Goal: Transaction & Acquisition: Purchase product/service

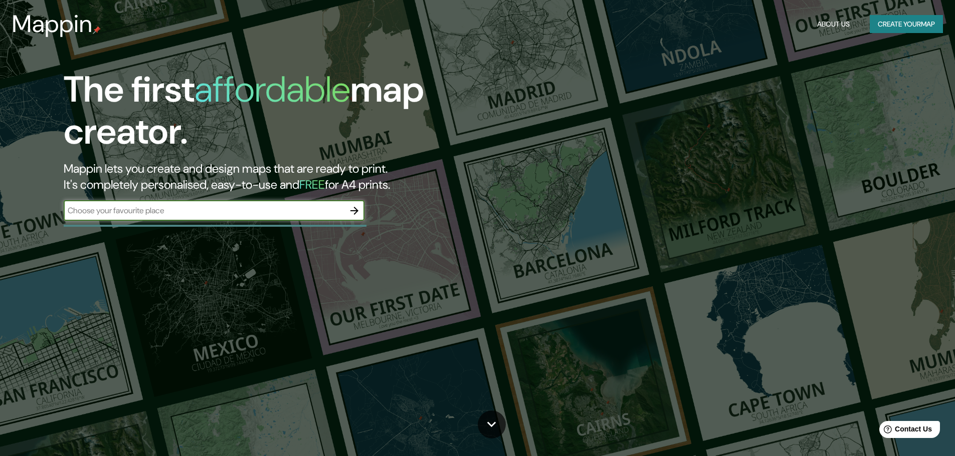
click at [307, 208] on input "text" at bounding box center [204, 211] width 281 height 12
type input "m"
type input "[GEOGRAPHIC_DATA],[GEOGRAPHIC_DATA]"
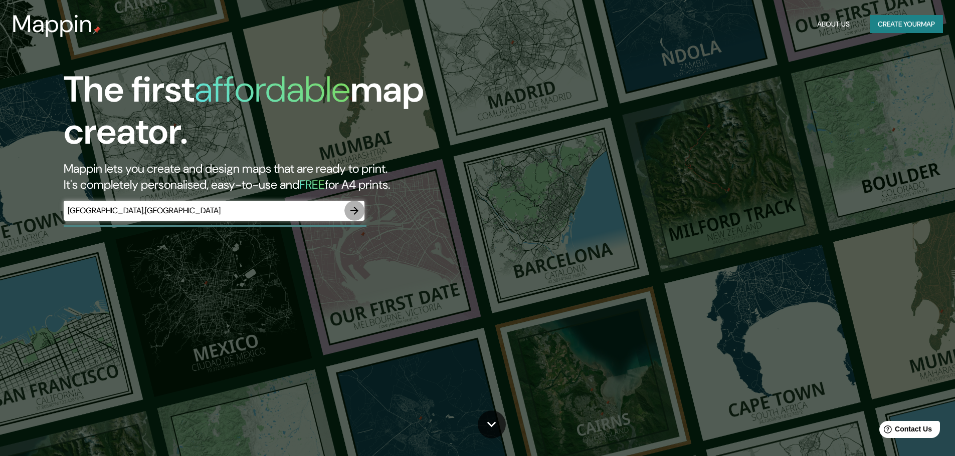
click at [354, 212] on icon "button" at bounding box center [354, 211] width 12 height 12
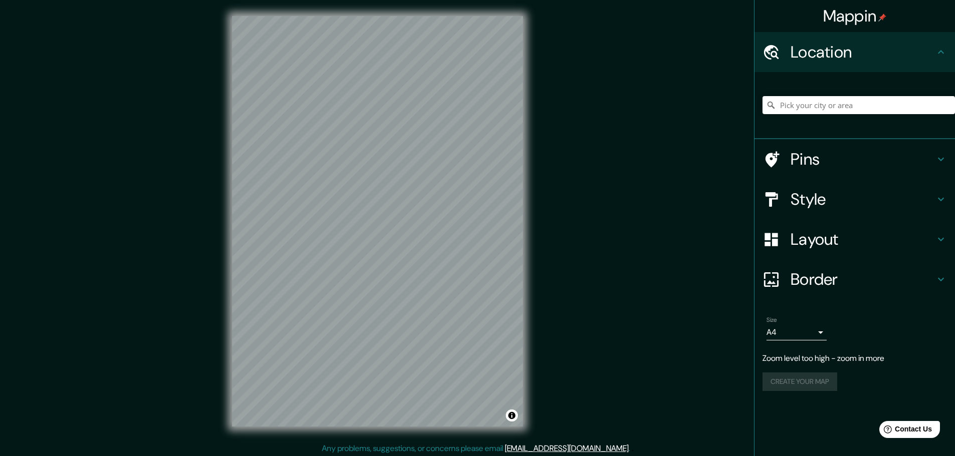
scroll to position [3, 0]
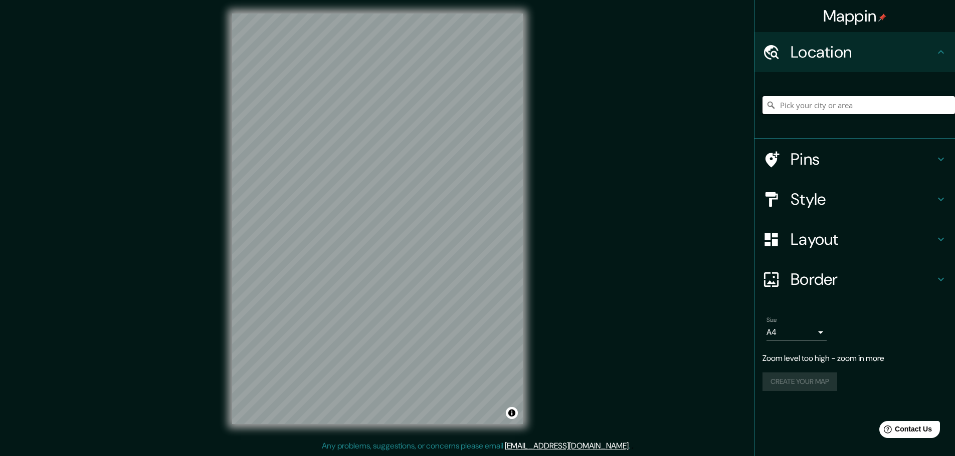
click at [851, 105] on input "Pick your city or area" at bounding box center [858, 105] width 192 height 18
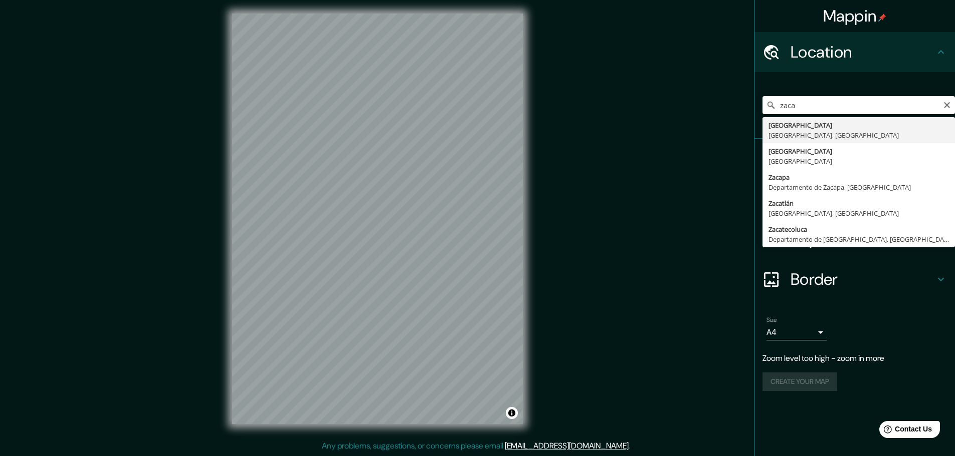
type input "[GEOGRAPHIC_DATA], [GEOGRAPHIC_DATA], [GEOGRAPHIC_DATA]"
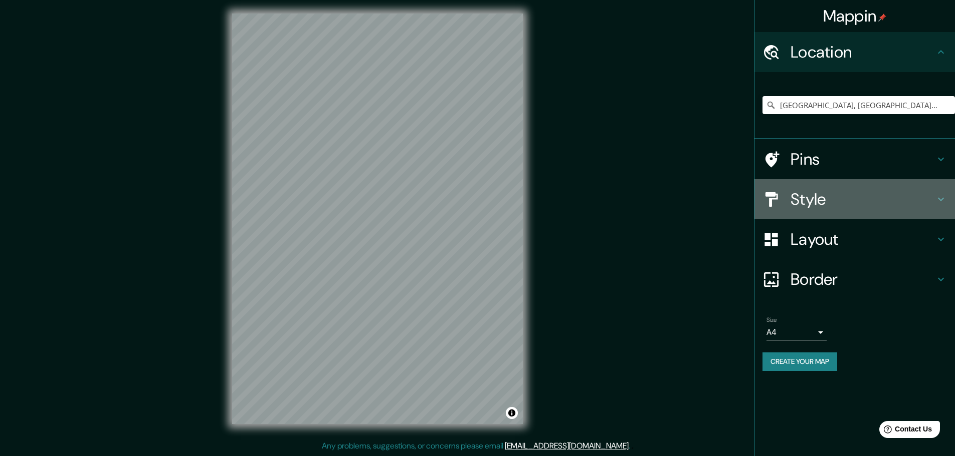
click at [834, 205] on h4 "Style" at bounding box center [862, 199] width 144 height 20
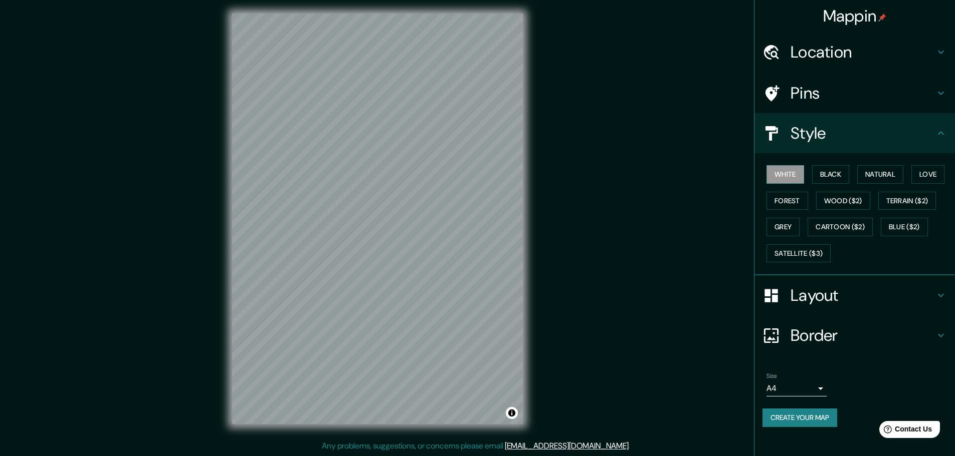
click at [822, 163] on div "White Black Natural Love Forest Wood ($2) Terrain ($2) Grey Cartoon ($2) Blue (…" at bounding box center [858, 213] width 192 height 105
click at [828, 173] on button "Black" at bounding box center [831, 174] width 38 height 19
click at [865, 177] on button "Natural" at bounding box center [880, 174] width 46 height 19
click at [845, 201] on button "Wood ($2)" at bounding box center [843, 201] width 54 height 19
click at [797, 199] on button "Forest" at bounding box center [787, 201] width 42 height 19
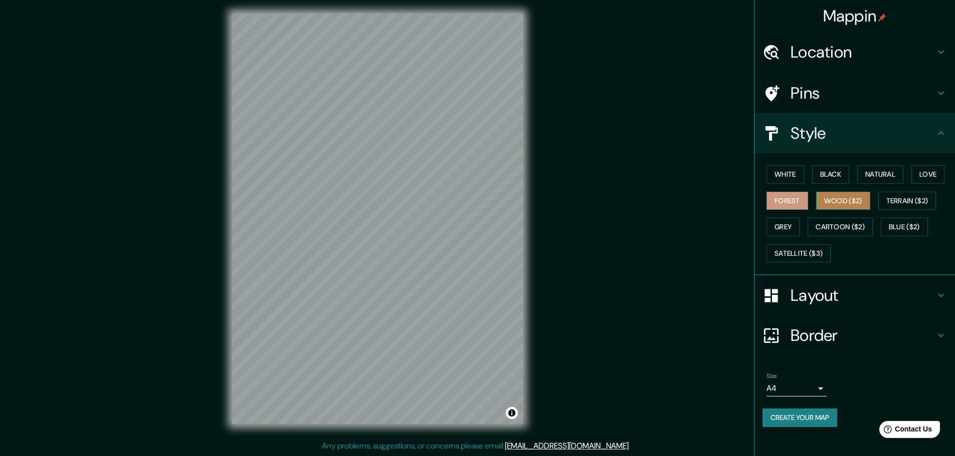
click at [832, 197] on button "Wood ($2)" at bounding box center [843, 201] width 54 height 19
click at [789, 227] on button "Grey" at bounding box center [782, 227] width 33 height 19
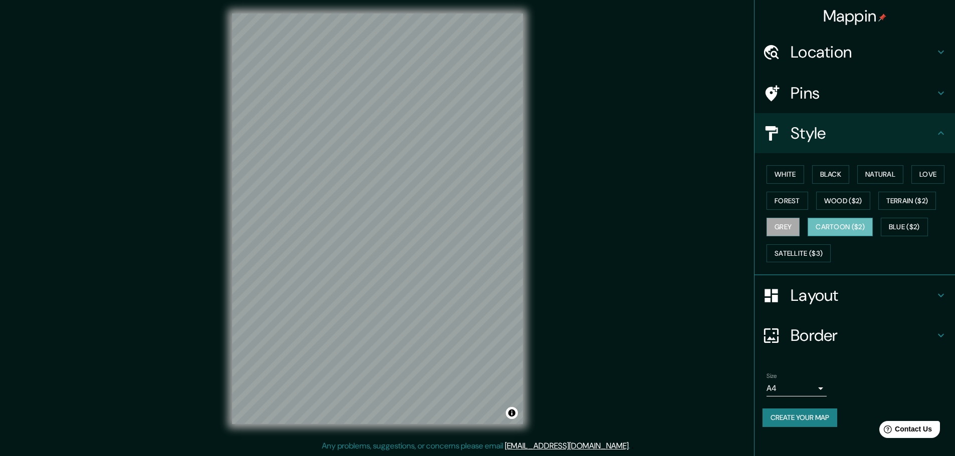
click at [845, 224] on button "Cartoon ($2)" at bounding box center [839, 227] width 65 height 19
click at [906, 219] on button "Blue ($2)" at bounding box center [903, 227] width 47 height 19
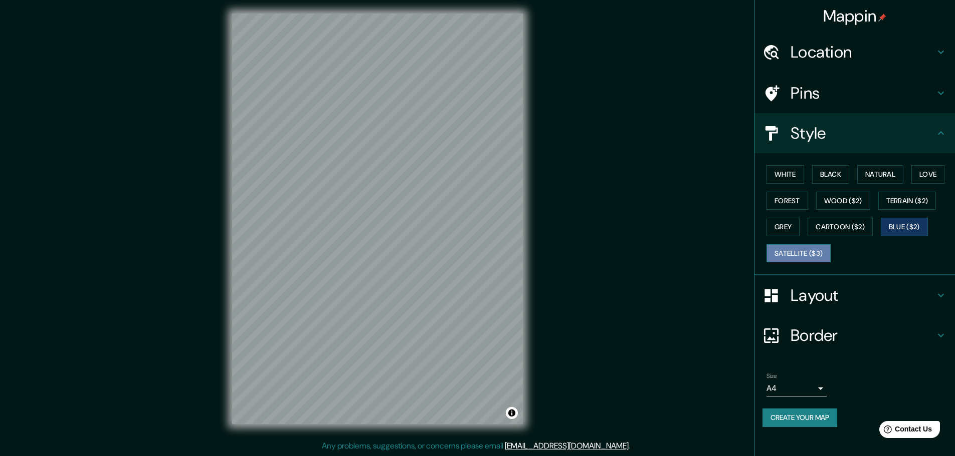
click at [792, 252] on button "Satellite ($3)" at bounding box center [798, 254] width 64 height 19
drag, startPoint x: 899, startPoint y: 191, endPoint x: 900, endPoint y: 199, distance: 8.1
click at [899, 191] on div "White Black Natural Love Forest Wood ($2) Terrain ($2) Grey Cartoon ($2) Blue (…" at bounding box center [858, 213] width 192 height 105
click at [900, 199] on button "Terrain ($2)" at bounding box center [907, 201] width 58 height 19
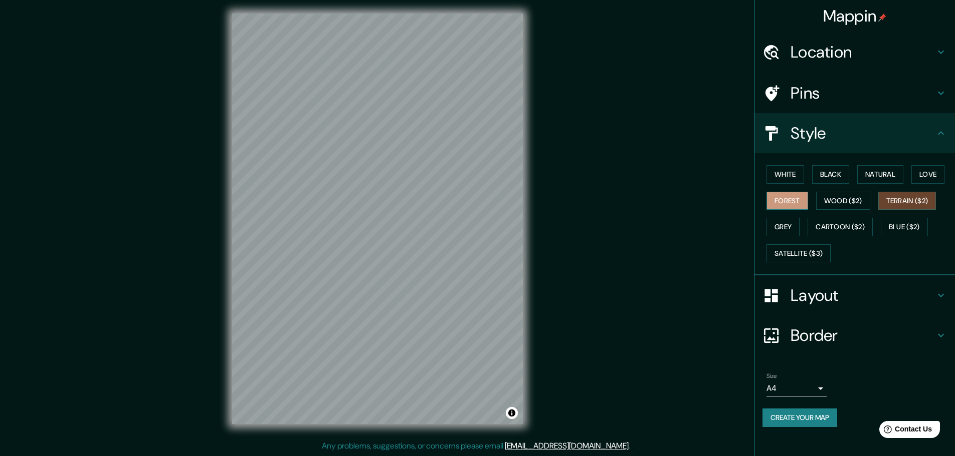
click at [799, 201] on button "Forest" at bounding box center [787, 201] width 42 height 19
click at [858, 196] on button "Wood ($2)" at bounding box center [843, 201] width 54 height 19
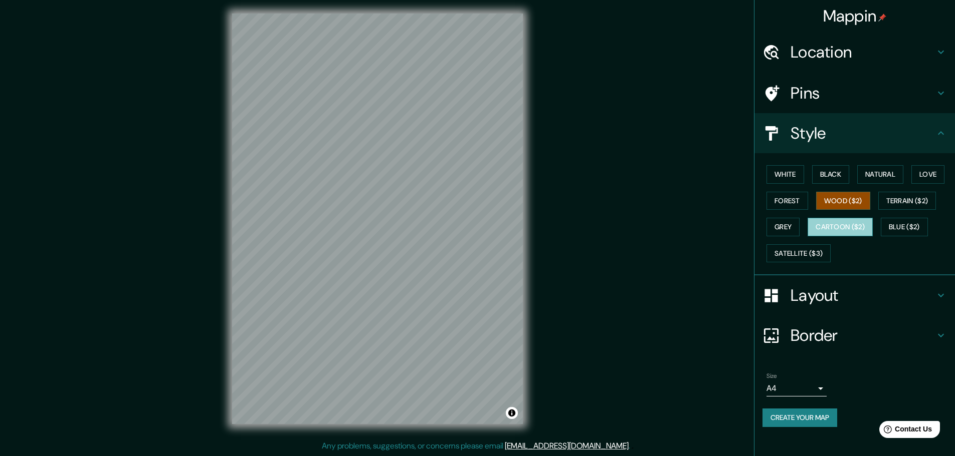
click at [838, 226] on button "Cartoon ($2)" at bounding box center [839, 227] width 65 height 19
click at [898, 229] on button "Blue ($2)" at bounding box center [903, 227] width 47 height 19
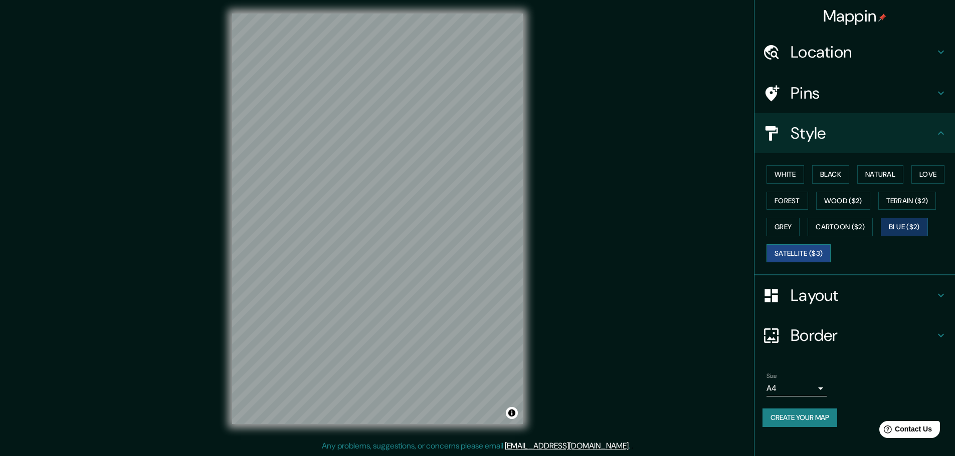
click at [807, 251] on button "Satellite ($3)" at bounding box center [798, 254] width 64 height 19
click at [795, 202] on button "Forest" at bounding box center [787, 201] width 42 height 19
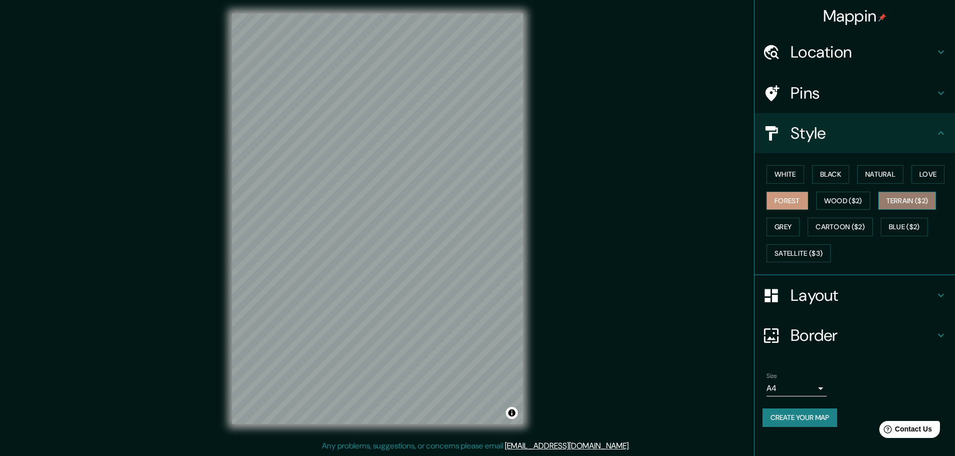
click at [919, 201] on button "Terrain ($2)" at bounding box center [907, 201] width 58 height 19
click at [833, 200] on button "Wood ($2)" at bounding box center [843, 201] width 54 height 19
click at [936, 293] on icon at bounding box center [941, 296] width 12 height 12
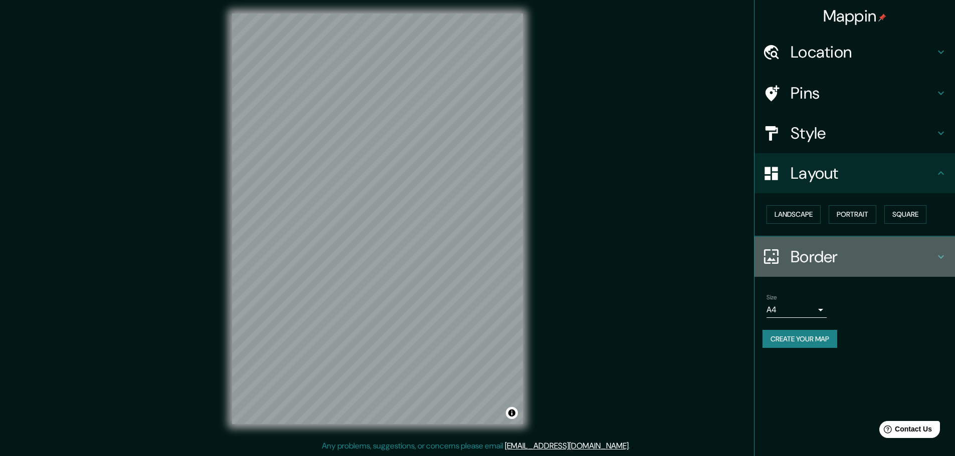
click at [938, 258] on icon at bounding box center [941, 257] width 12 height 12
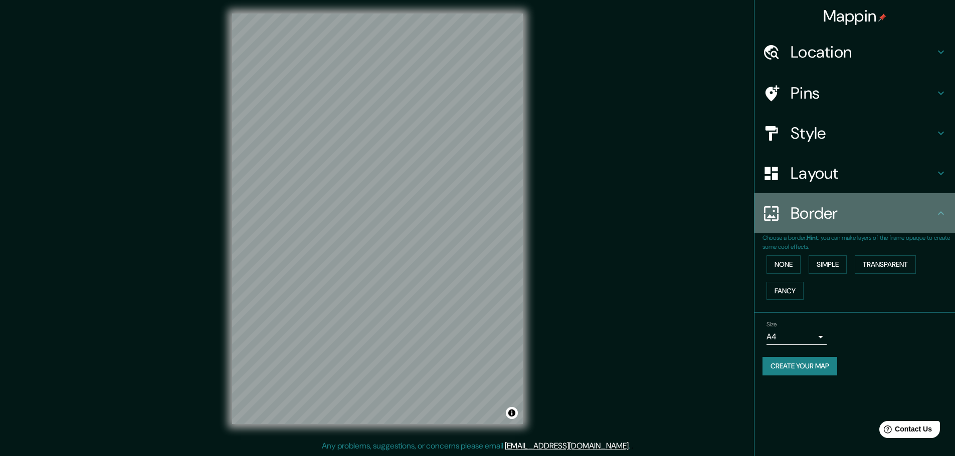
click at [934, 221] on h4 "Border" at bounding box center [862, 213] width 144 height 20
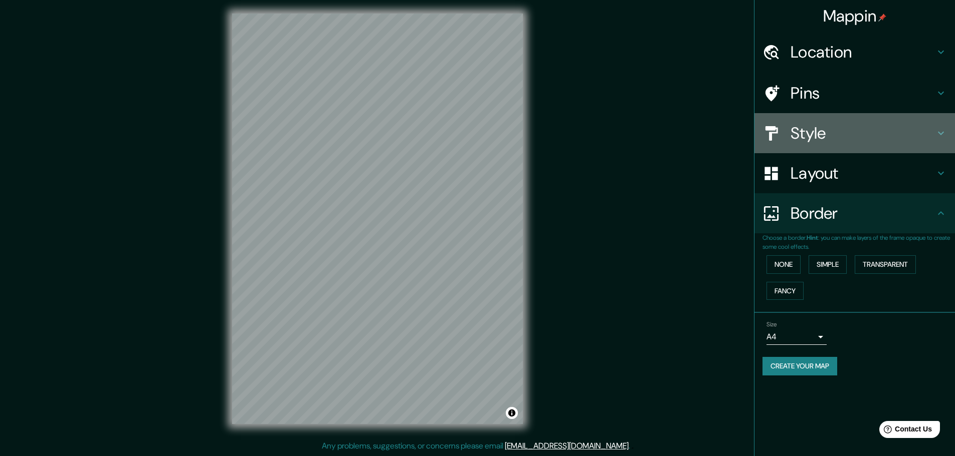
click at [871, 125] on h4 "Style" at bounding box center [862, 133] width 144 height 20
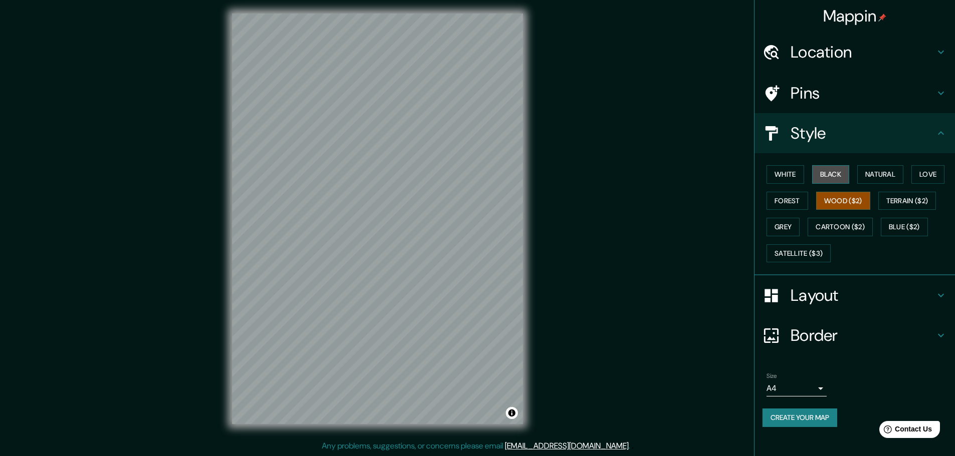
drag, startPoint x: 830, startPoint y: 169, endPoint x: 824, endPoint y: 176, distance: 9.2
click at [830, 170] on button "Black" at bounding box center [831, 174] width 38 height 19
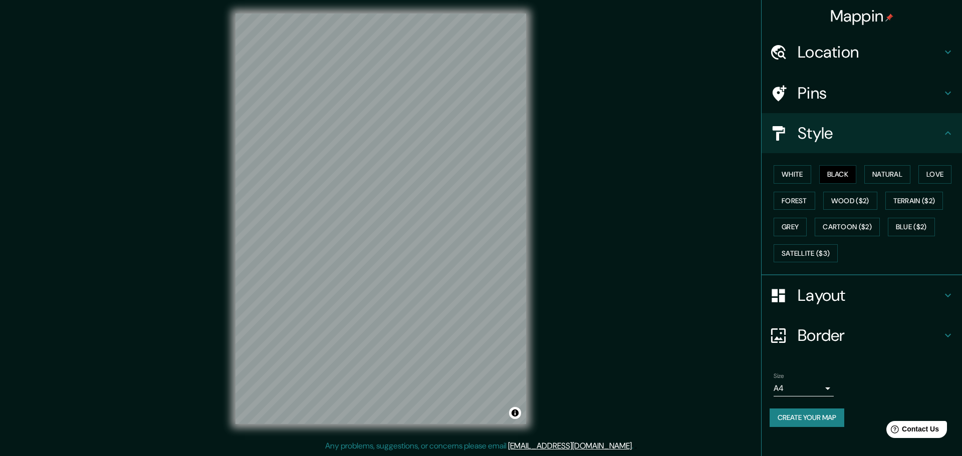
click at [816, 386] on body "Mappin Location [GEOGRAPHIC_DATA], [GEOGRAPHIC_DATA], [GEOGRAPHIC_DATA] Pins St…" at bounding box center [481, 225] width 962 height 456
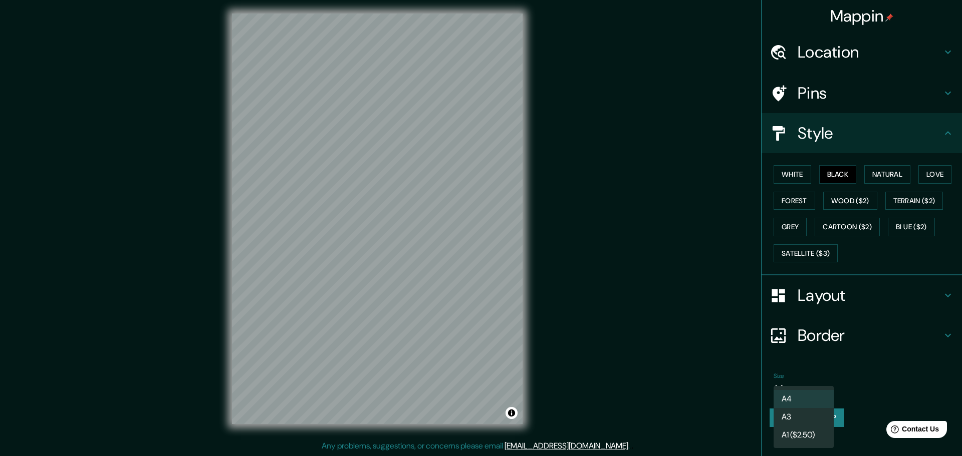
click at [833, 369] on div at bounding box center [481, 228] width 962 height 456
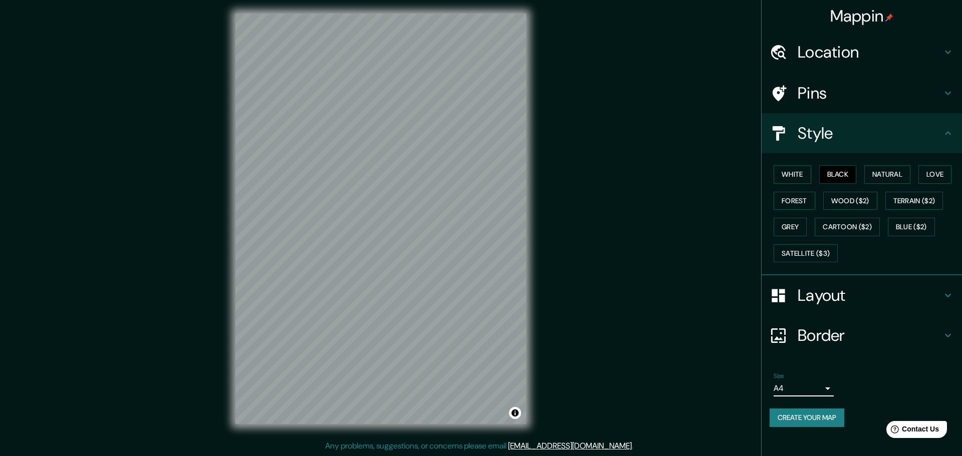
click at [816, 382] on body "Mappin Location [GEOGRAPHIC_DATA], [GEOGRAPHIC_DATA], [GEOGRAPHIC_DATA] Pins St…" at bounding box center [481, 225] width 962 height 456
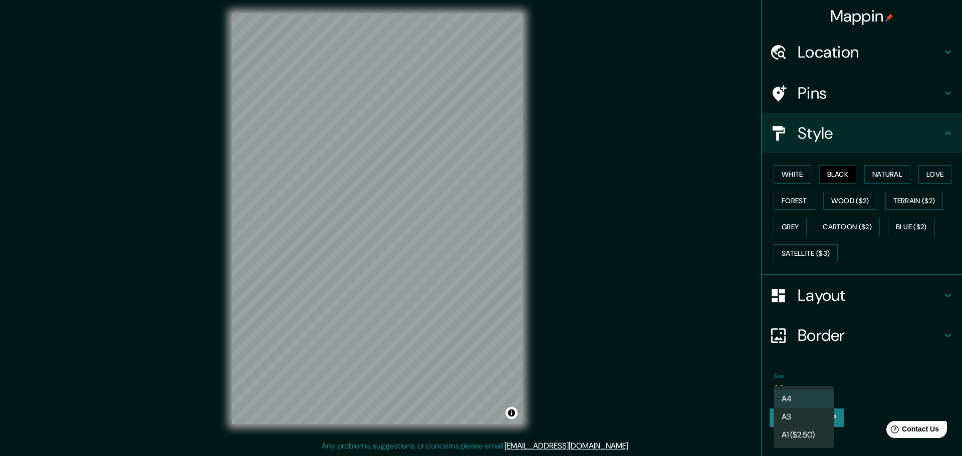
click at [795, 409] on li "A3" at bounding box center [804, 417] width 60 height 18
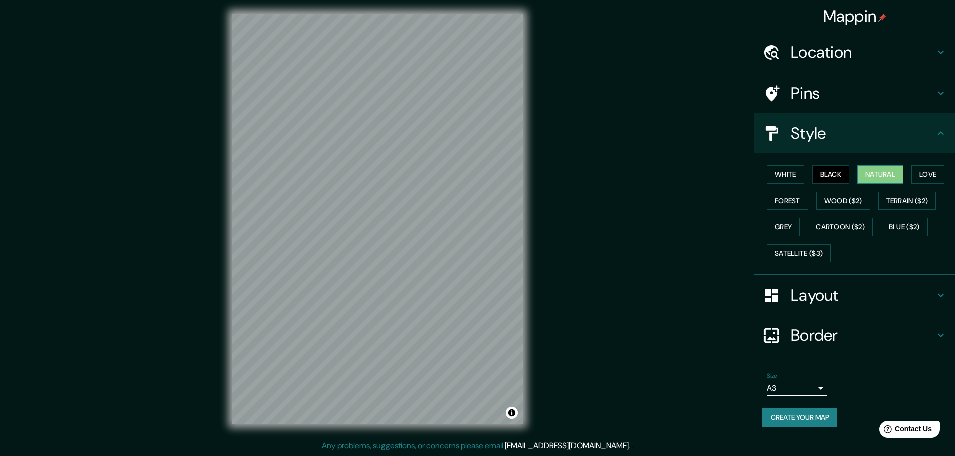
click at [877, 170] on button "Natural" at bounding box center [880, 174] width 46 height 19
click at [925, 169] on button "Love" at bounding box center [927, 174] width 33 height 19
click at [795, 203] on button "Forest" at bounding box center [787, 201] width 42 height 19
click at [841, 198] on button "Wood ($2)" at bounding box center [843, 201] width 54 height 19
click at [898, 197] on button "Terrain ($2)" at bounding box center [907, 201] width 58 height 19
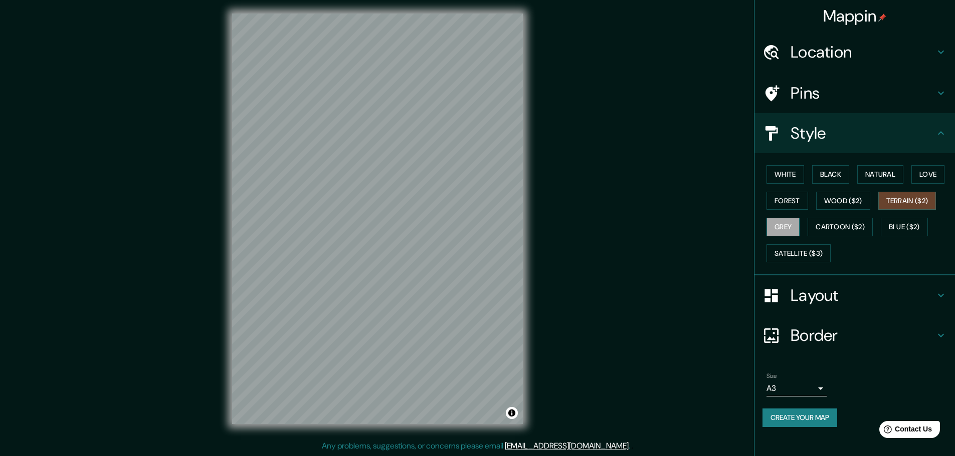
click at [776, 229] on button "Grey" at bounding box center [782, 227] width 33 height 19
click at [846, 223] on button "Cartoon ($2)" at bounding box center [839, 227] width 65 height 19
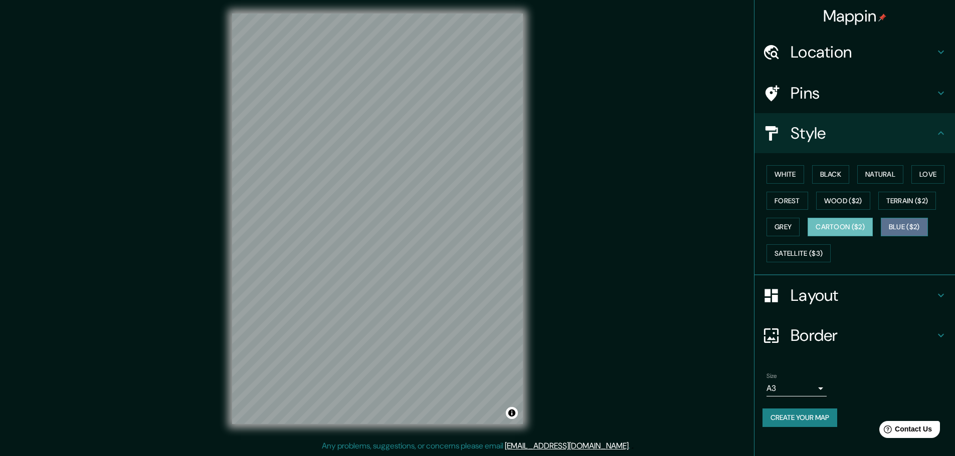
click at [915, 226] on button "Blue ($2)" at bounding box center [903, 227] width 47 height 19
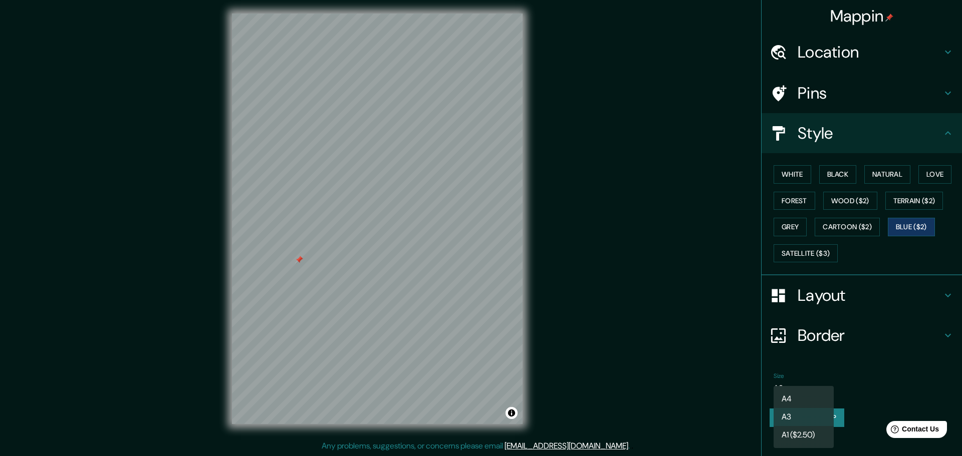
click at [822, 388] on body "Mappin Location [GEOGRAPHIC_DATA], [GEOGRAPHIC_DATA], [GEOGRAPHIC_DATA] Pins St…" at bounding box center [481, 225] width 962 height 456
click at [809, 432] on li "A1 ($2.50)" at bounding box center [804, 435] width 60 height 18
click at [820, 386] on body "Mappin Location [GEOGRAPHIC_DATA], [GEOGRAPHIC_DATA], [GEOGRAPHIC_DATA] Pins St…" at bounding box center [481, 225] width 962 height 456
click at [800, 399] on li "A4" at bounding box center [804, 399] width 60 height 18
type input "single"
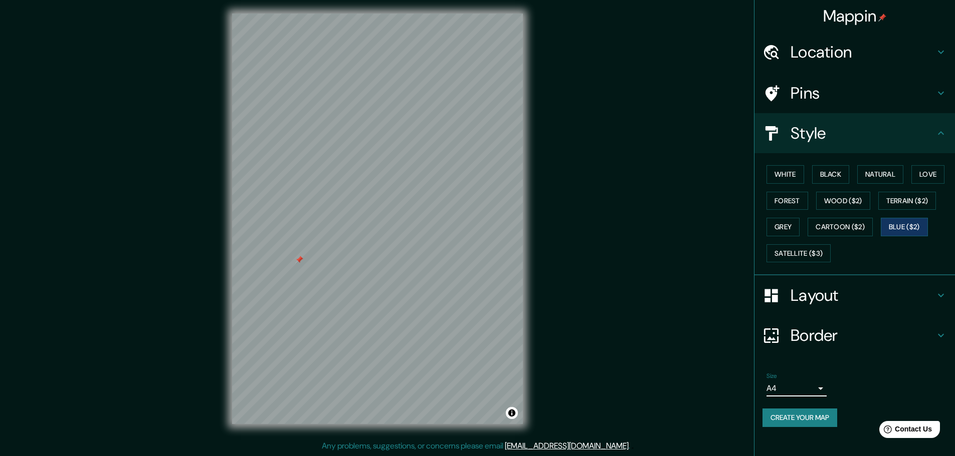
click at [926, 299] on h4 "Layout" at bounding box center [862, 296] width 144 height 20
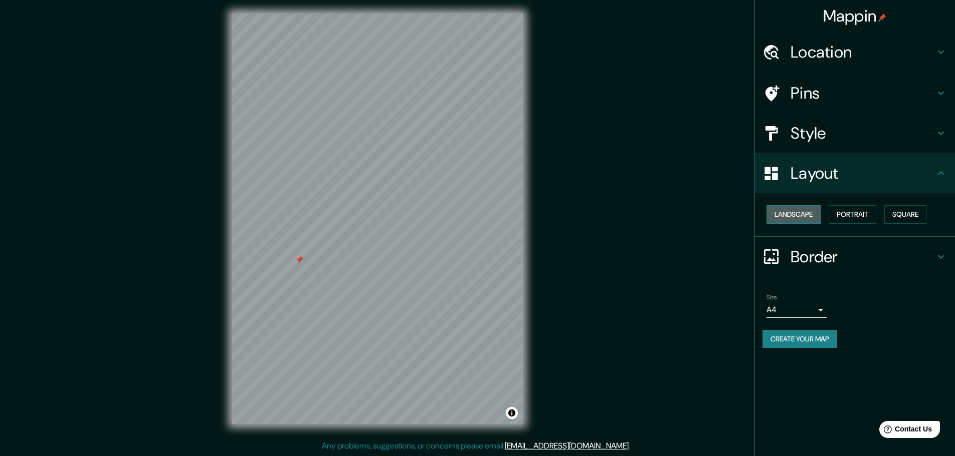
click at [805, 218] on button "Landscape" at bounding box center [793, 214] width 54 height 19
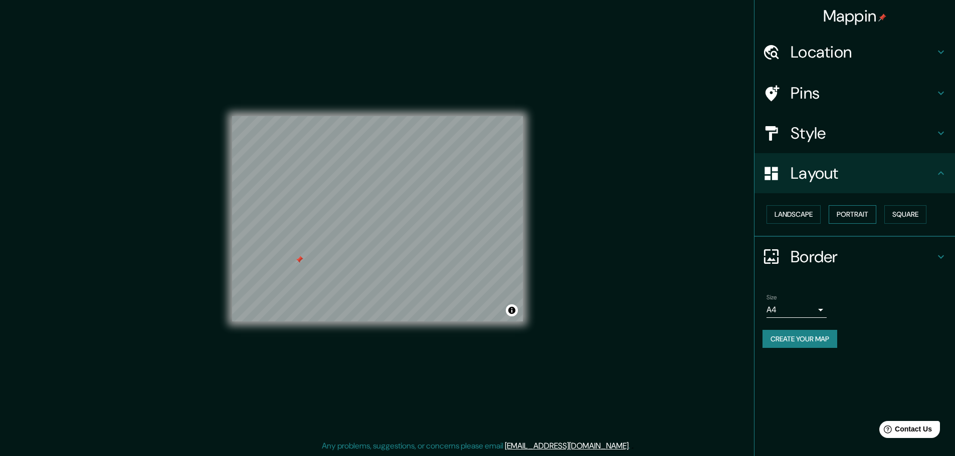
click at [854, 216] on button "Portrait" at bounding box center [852, 214] width 48 height 19
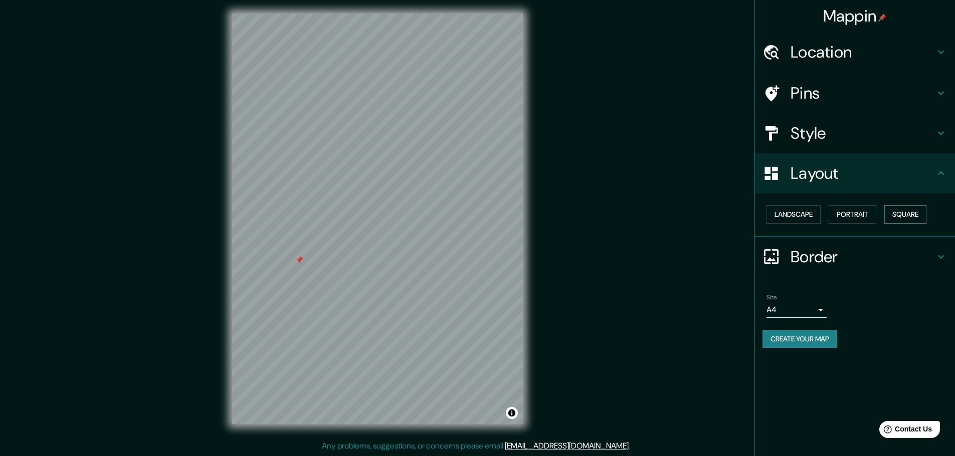
click at [910, 217] on button "Square" at bounding box center [905, 214] width 42 height 19
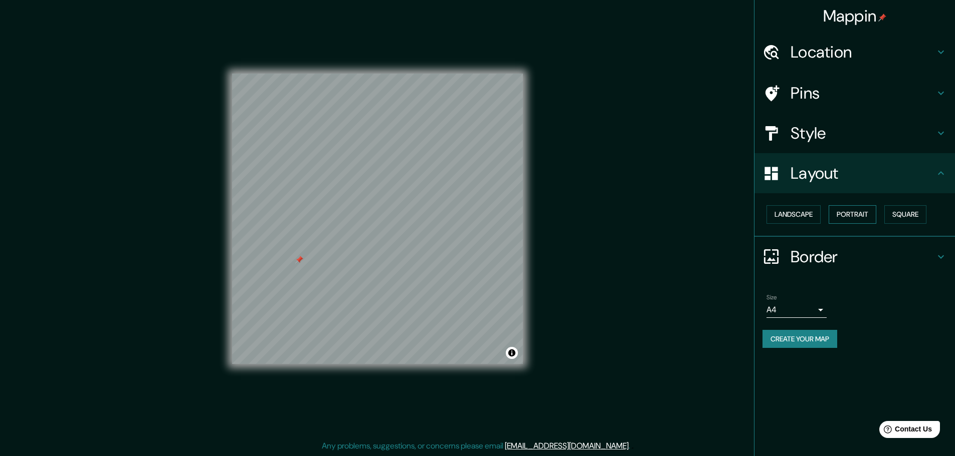
click at [848, 216] on button "Portrait" at bounding box center [852, 214] width 48 height 19
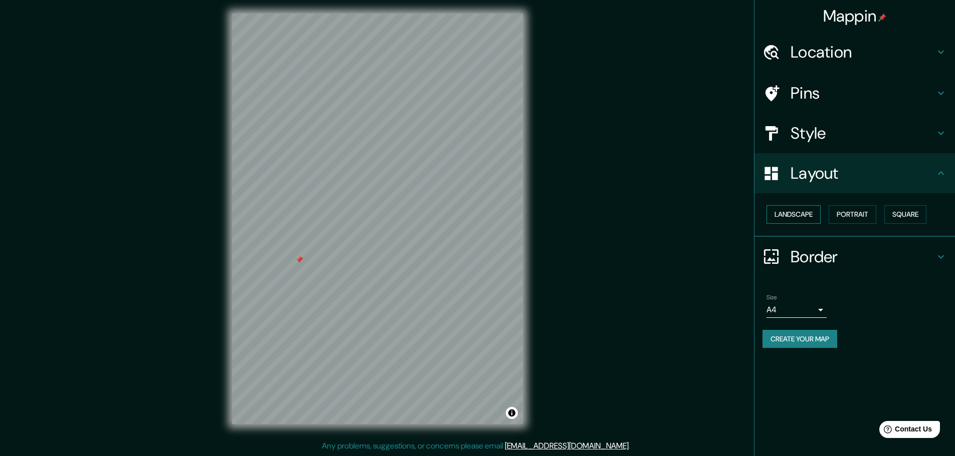
click at [790, 221] on button "Landscape" at bounding box center [793, 214] width 54 height 19
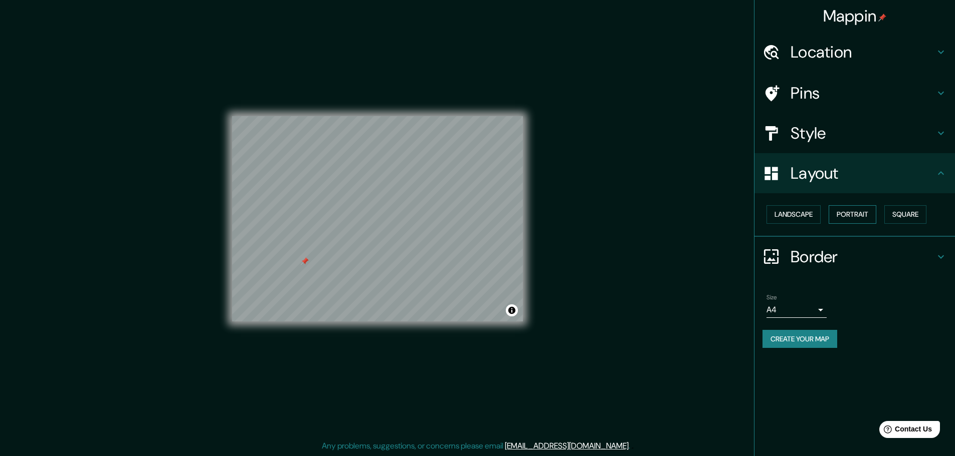
click at [859, 213] on button "Portrait" at bounding box center [852, 214] width 48 height 19
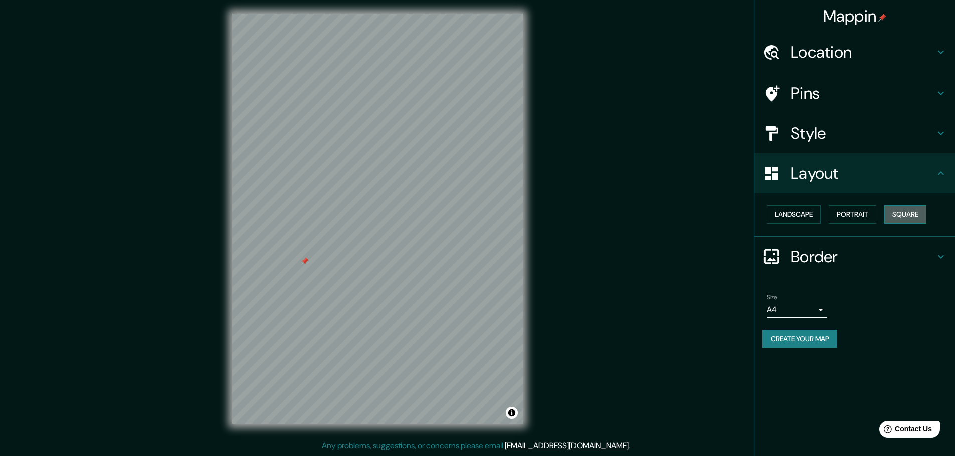
click at [910, 217] on button "Square" at bounding box center [905, 214] width 42 height 19
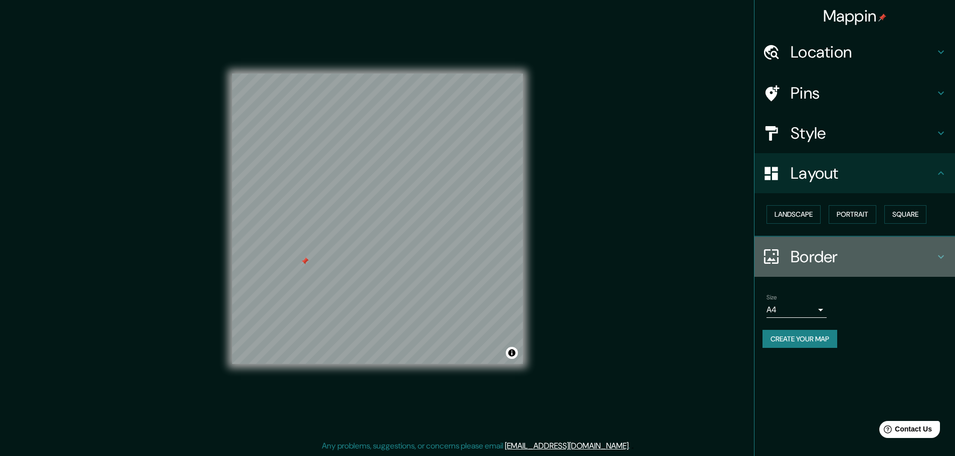
click at [938, 255] on icon at bounding box center [941, 257] width 12 height 12
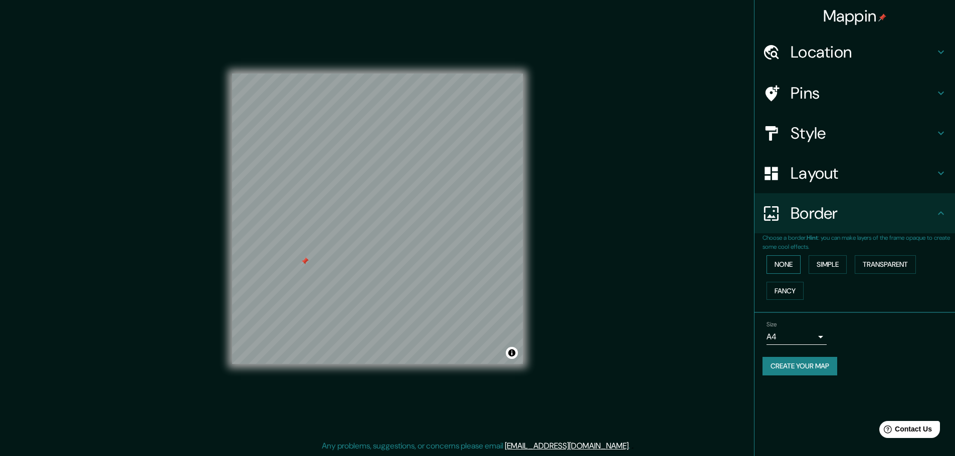
click at [788, 268] on button "None" at bounding box center [783, 265] width 34 height 19
click at [788, 284] on button "Fancy" at bounding box center [784, 291] width 37 height 19
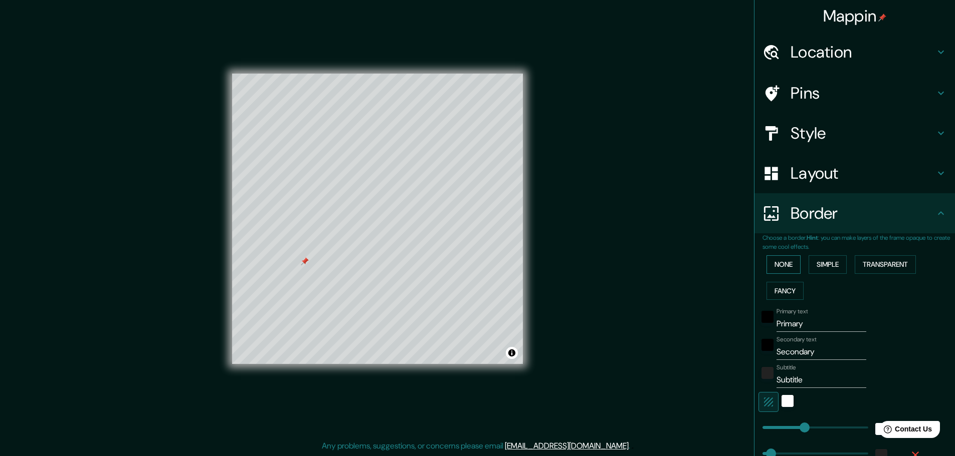
click at [775, 264] on button "None" at bounding box center [783, 265] width 34 height 19
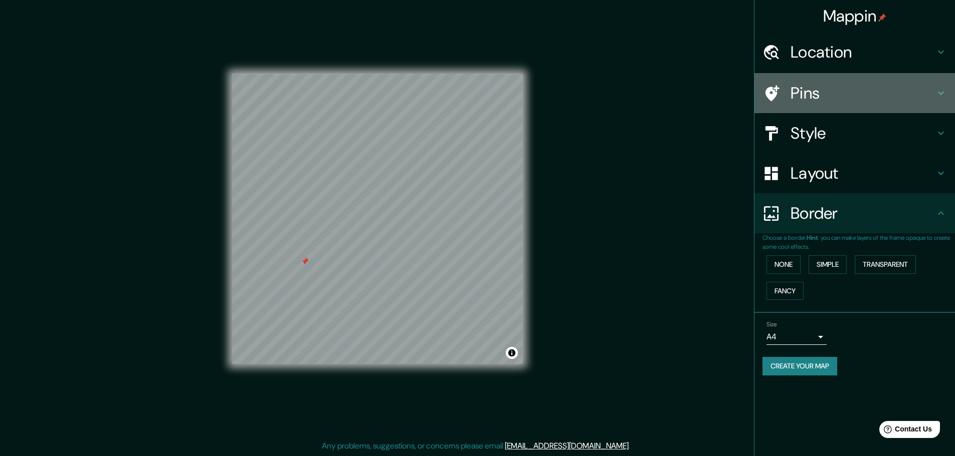
click at [899, 97] on h4 "Pins" at bounding box center [862, 93] width 144 height 20
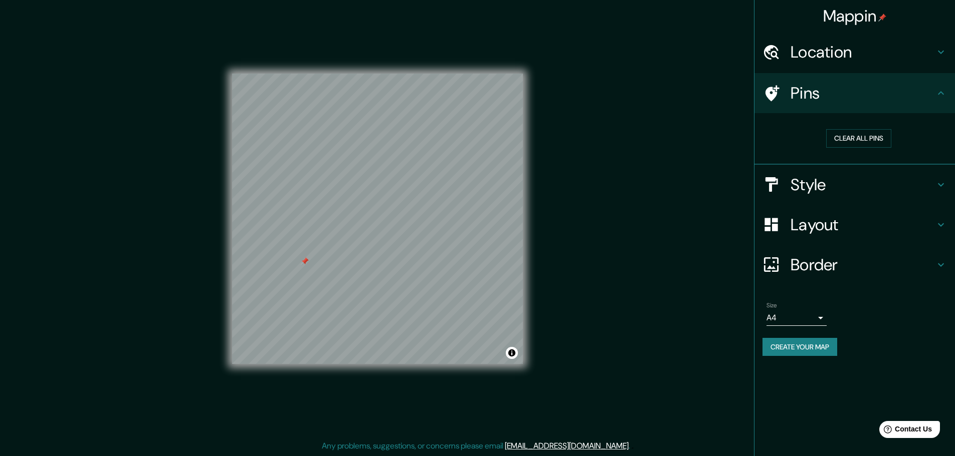
click at [910, 184] on h4 "Style" at bounding box center [862, 185] width 144 height 20
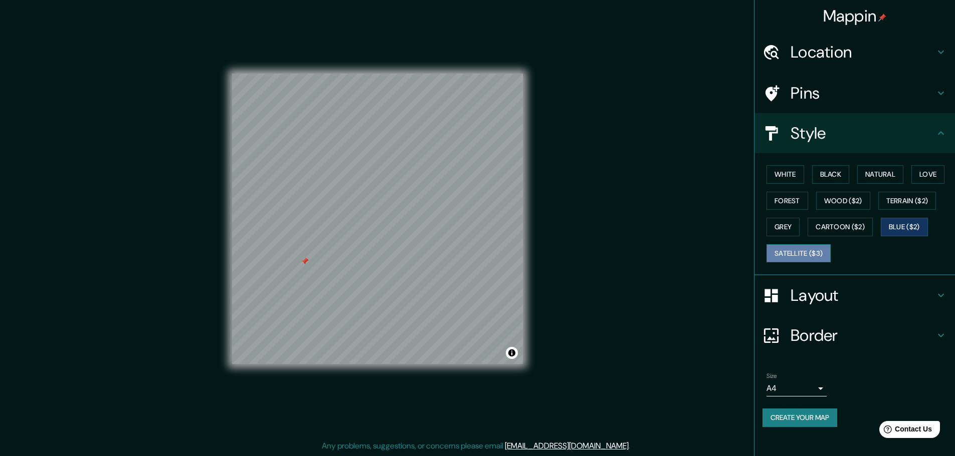
click at [819, 258] on button "Satellite ($3)" at bounding box center [798, 254] width 64 height 19
click at [906, 232] on button "Blue ($2)" at bounding box center [903, 227] width 47 height 19
click at [872, 227] on button "Cartoon ($2)" at bounding box center [839, 227] width 65 height 19
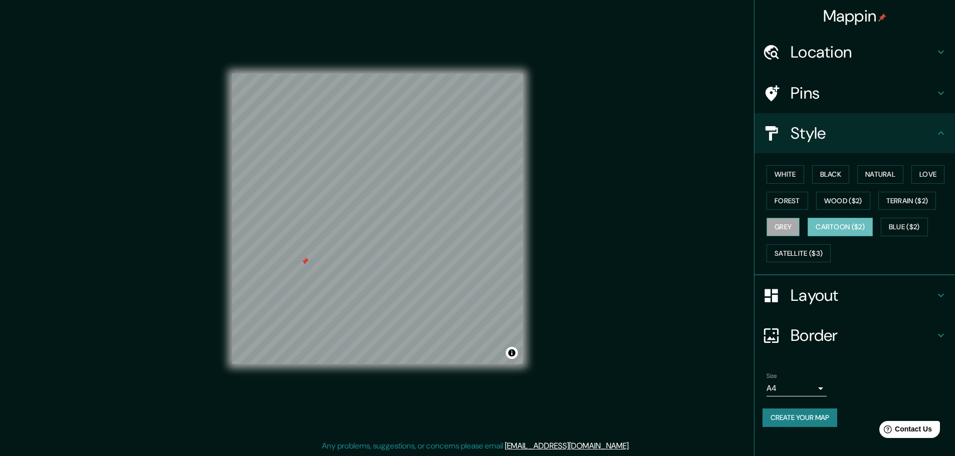
click at [789, 230] on button "Grey" at bounding box center [782, 227] width 33 height 19
click at [919, 199] on button "Terrain ($2)" at bounding box center [907, 201] width 58 height 19
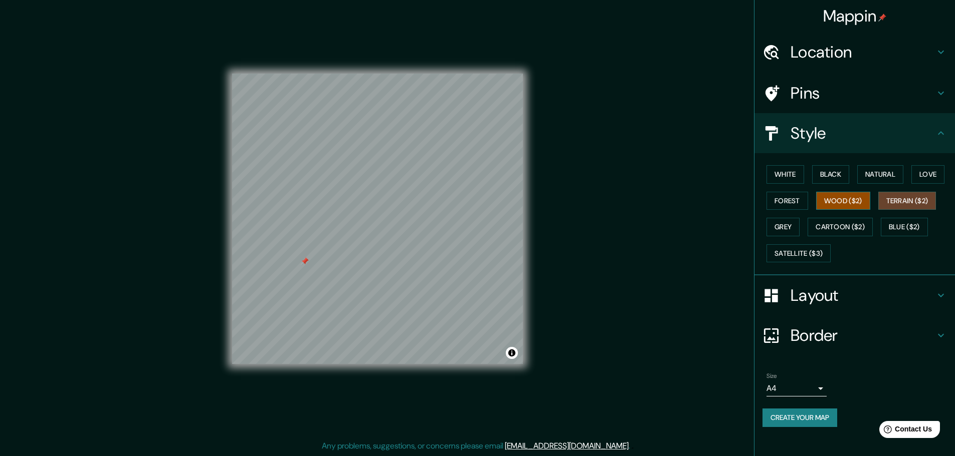
click at [841, 192] on button "Wood ($2)" at bounding box center [843, 201] width 54 height 19
click at [791, 199] on button "Forest" at bounding box center [787, 201] width 42 height 19
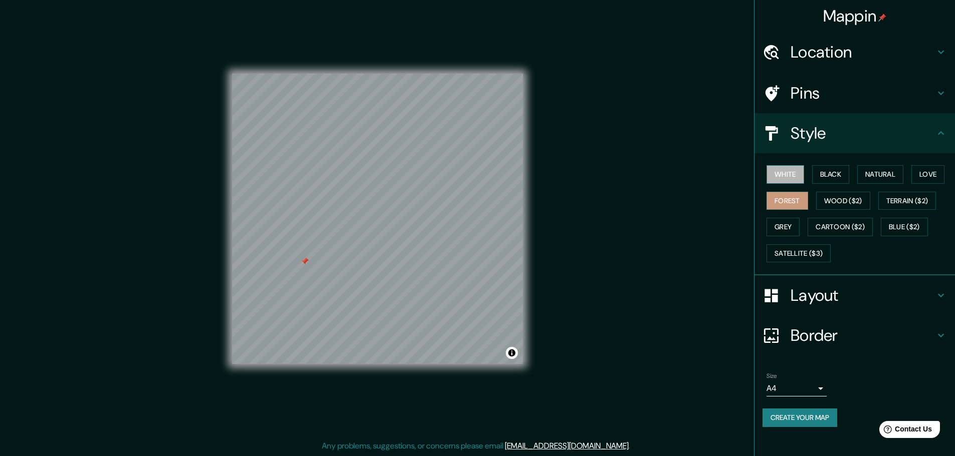
click at [794, 173] on button "White" at bounding box center [785, 174] width 38 height 19
click at [825, 177] on button "Black" at bounding box center [831, 174] width 38 height 19
click at [878, 174] on button "Natural" at bounding box center [880, 174] width 46 height 19
click at [927, 170] on button "Love" at bounding box center [927, 174] width 33 height 19
click at [806, 252] on button "Satellite ($3)" at bounding box center [798, 254] width 64 height 19
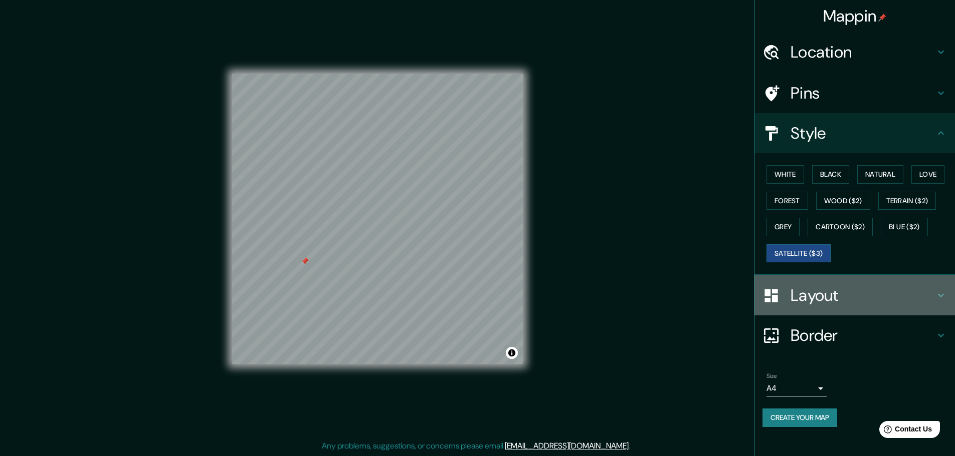
click at [907, 294] on h4 "Layout" at bounding box center [862, 296] width 144 height 20
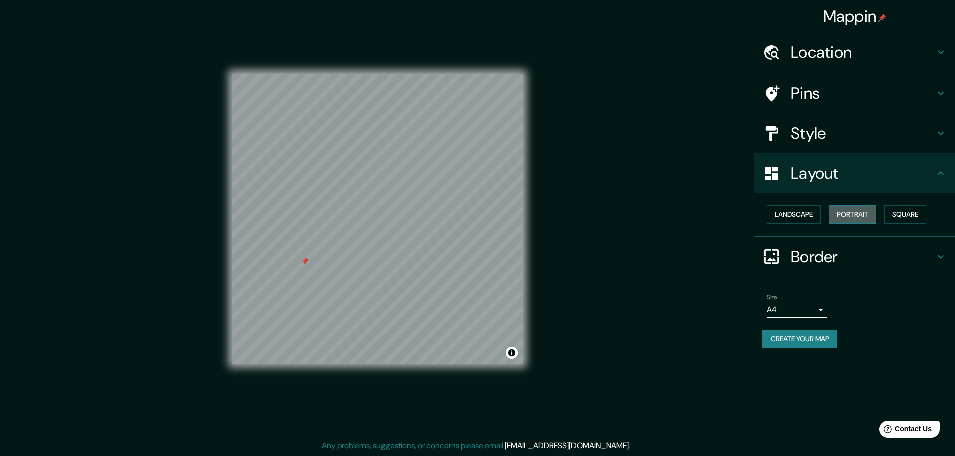
click at [848, 216] on button "Portrait" at bounding box center [852, 214] width 48 height 19
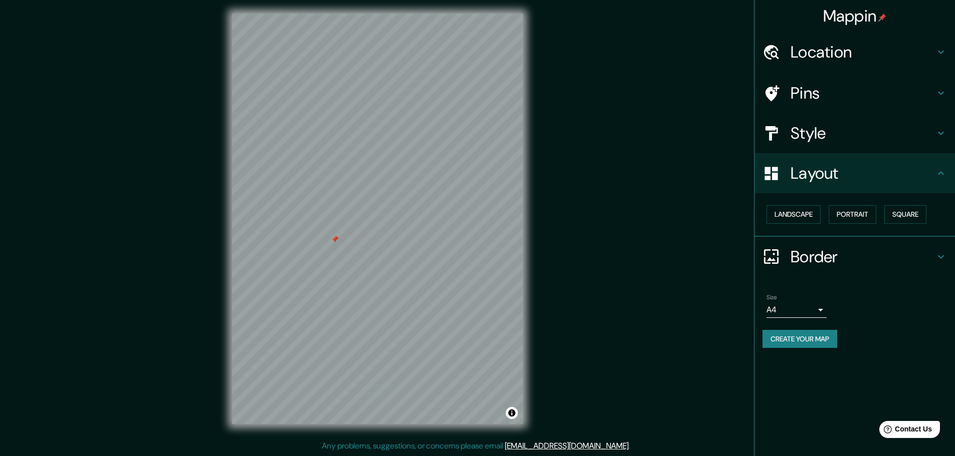
click at [912, 145] on div "Style" at bounding box center [854, 133] width 200 height 40
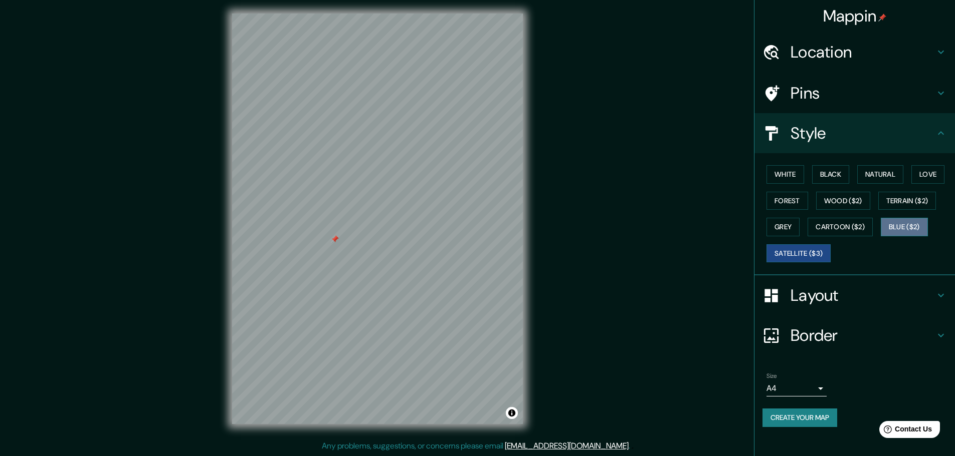
click at [903, 222] on button "Blue ($2)" at bounding box center [903, 227] width 47 height 19
click at [790, 256] on button "Satellite ($3)" at bounding box center [798, 254] width 64 height 19
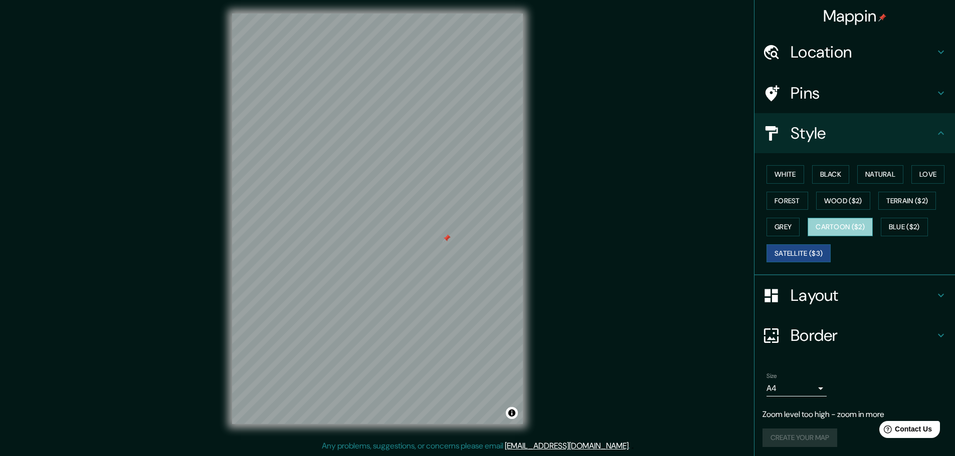
click at [844, 223] on button "Cartoon ($2)" at bounding box center [839, 227] width 65 height 19
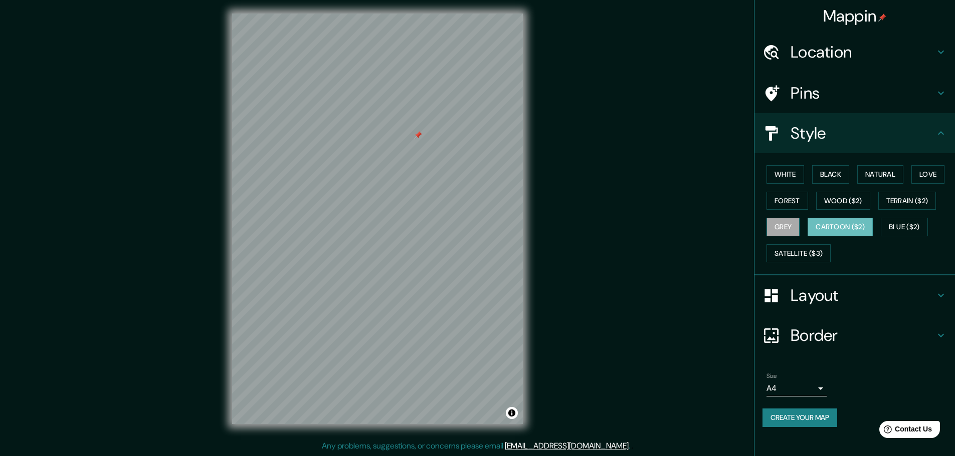
click at [792, 225] on button "Grey" at bounding box center [782, 227] width 33 height 19
click at [911, 195] on button "Terrain ($2)" at bounding box center [907, 201] width 58 height 19
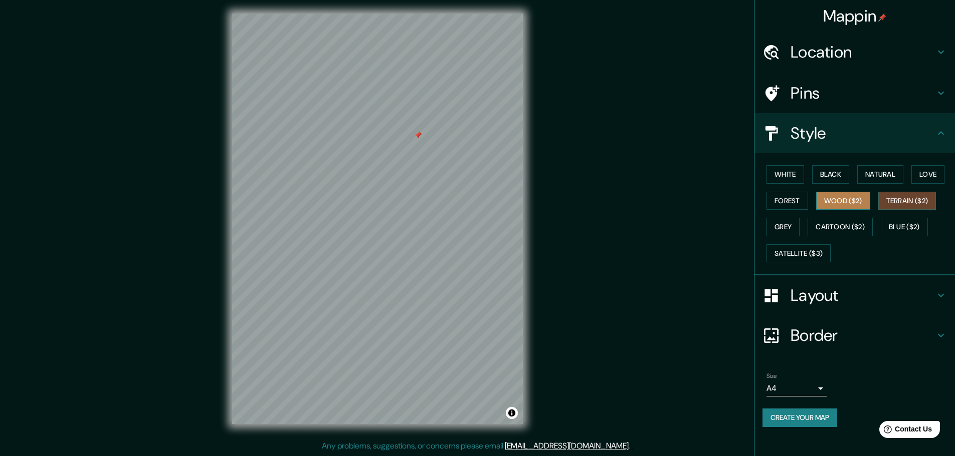
click at [842, 197] on button "Wood ($2)" at bounding box center [843, 201] width 54 height 19
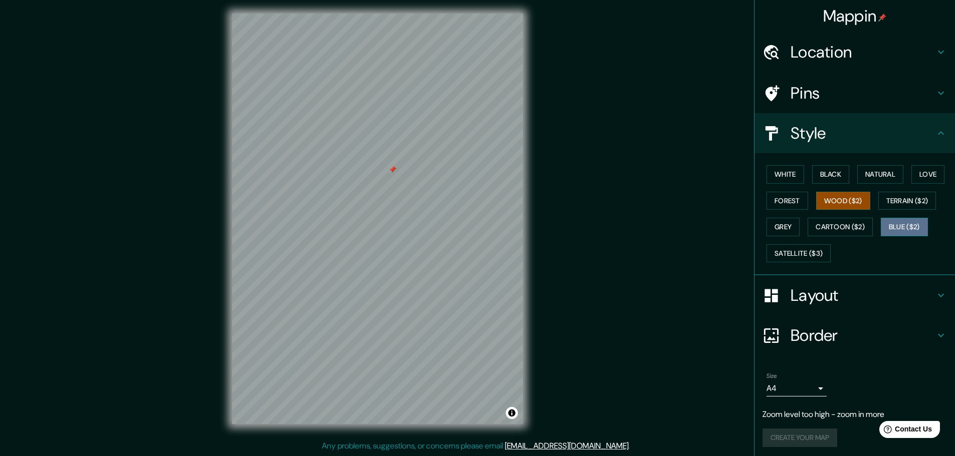
click at [907, 232] on button "Blue ($2)" at bounding box center [903, 227] width 47 height 19
